Goal: Transaction & Acquisition: Purchase product/service

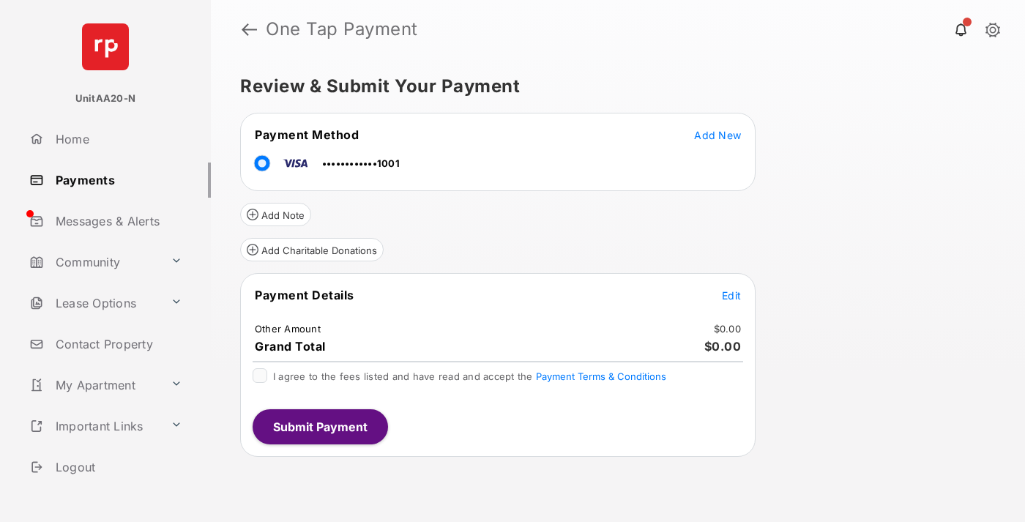
click at [732, 295] on span "Edit" at bounding box center [731, 295] width 19 height 12
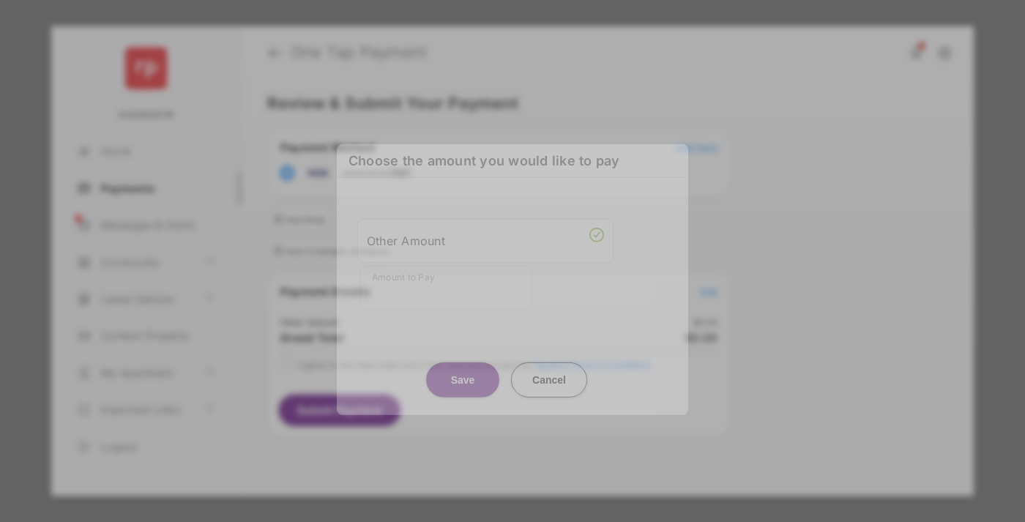
click at [486, 240] on div "Other Amount" at bounding box center [485, 240] width 237 height 25
type input "**"
click at [463, 364] on button "Save" at bounding box center [462, 379] width 73 height 35
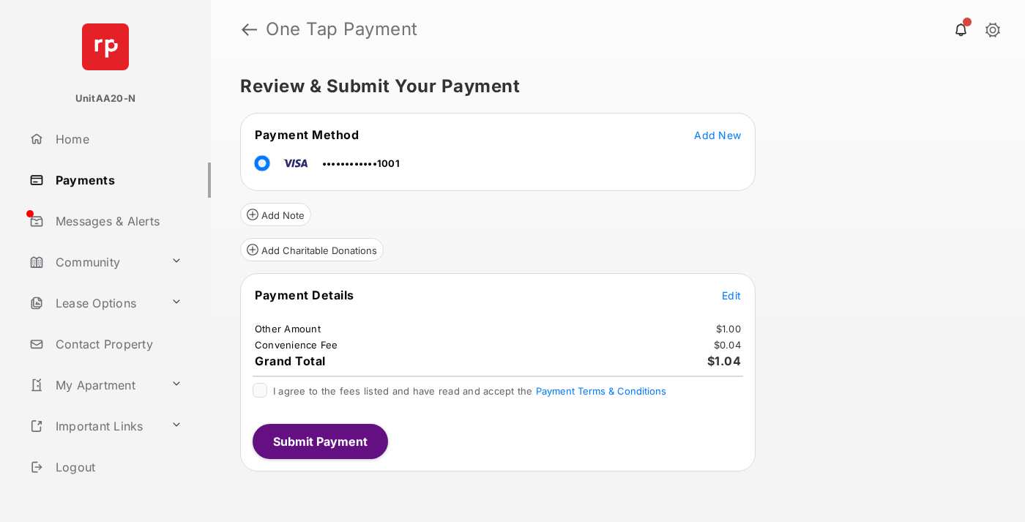
click at [732, 295] on span "Edit" at bounding box center [731, 295] width 19 height 12
click at [319, 441] on button "Submit Payment" at bounding box center [320, 441] width 135 height 35
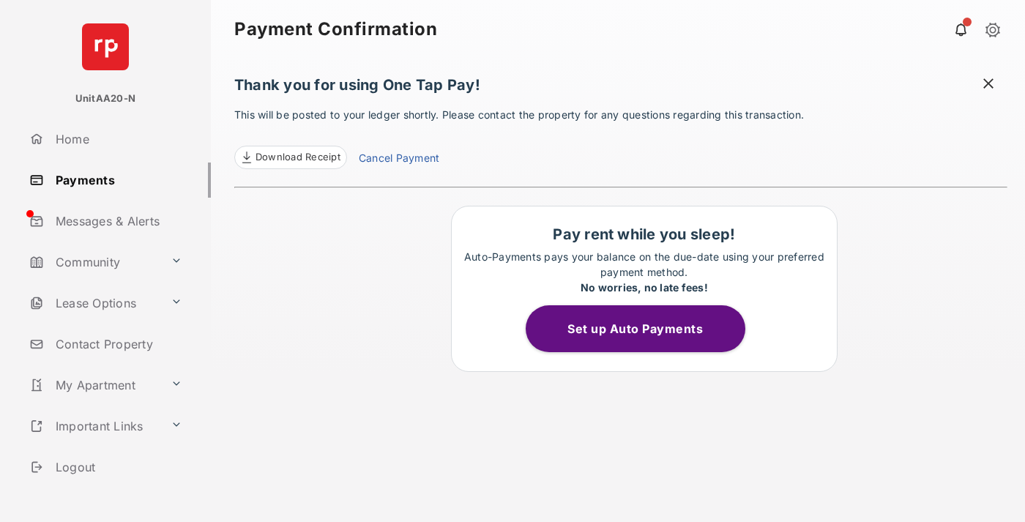
click at [114, 179] on link "Payments" at bounding box center [116, 180] width 187 height 35
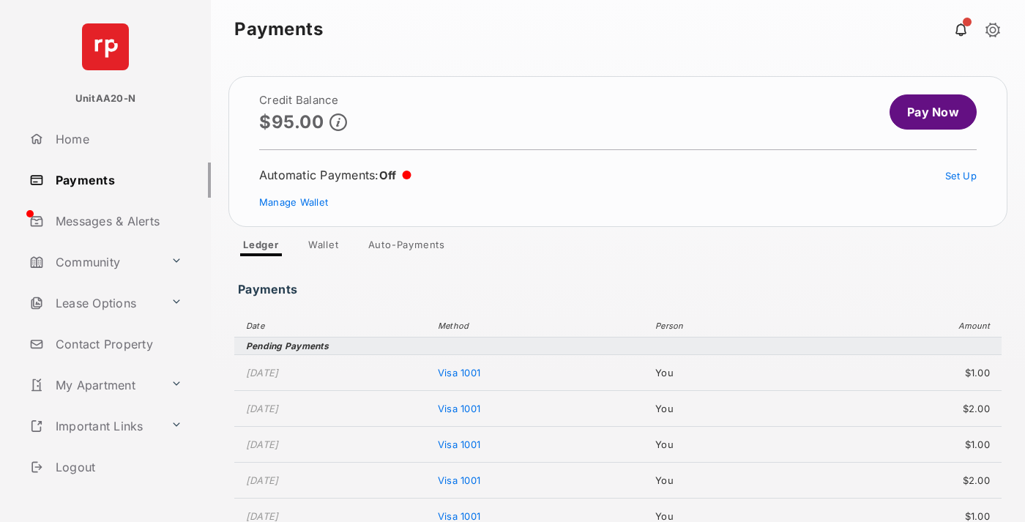
click at [927, 112] on link "Pay Now" at bounding box center [933, 111] width 87 height 35
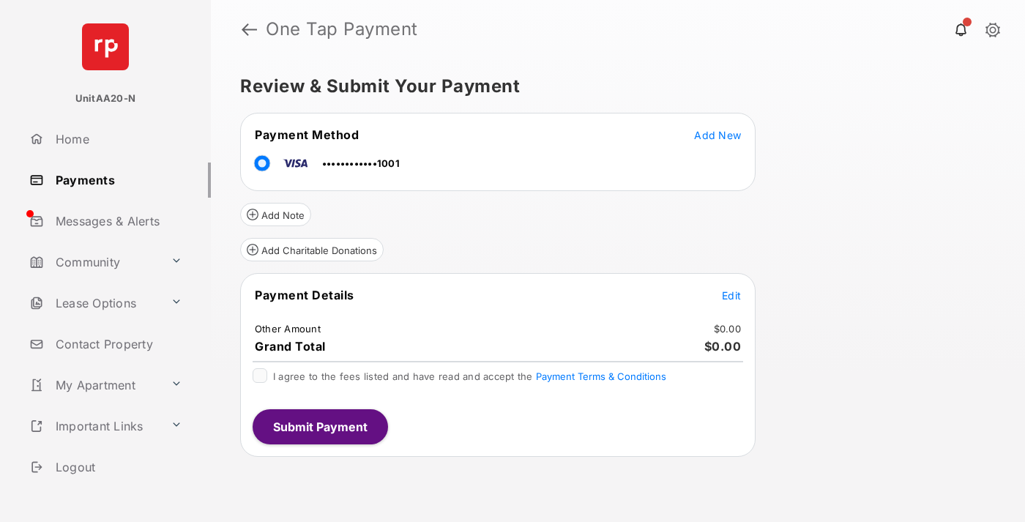
click at [732, 295] on span "Edit" at bounding box center [731, 295] width 19 height 12
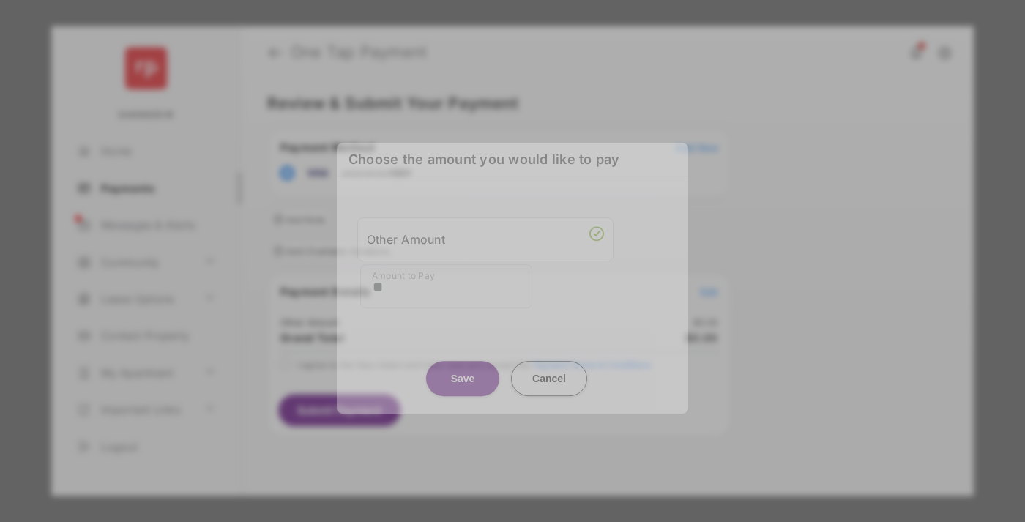
type input "**"
click at [463, 366] on button "Save" at bounding box center [462, 378] width 73 height 35
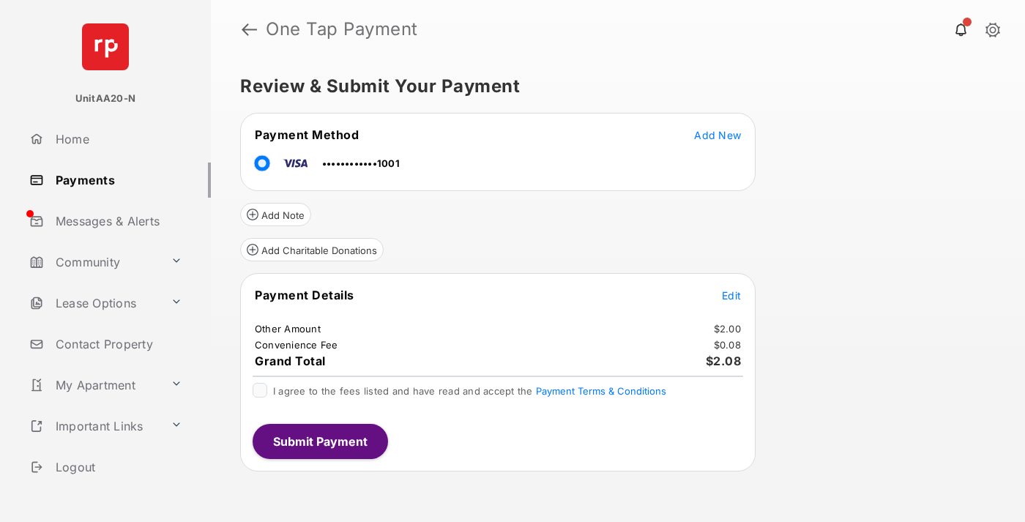
click at [319, 441] on button "Submit Payment" at bounding box center [320, 441] width 135 height 35
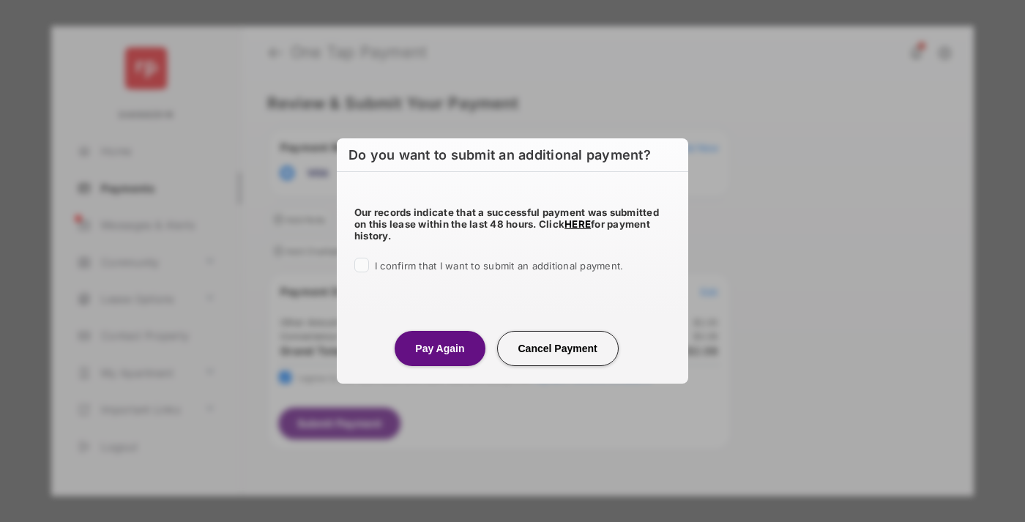
click at [439, 348] on button "Pay Again" at bounding box center [440, 348] width 90 height 35
